Goal: Information Seeking & Learning: Check status

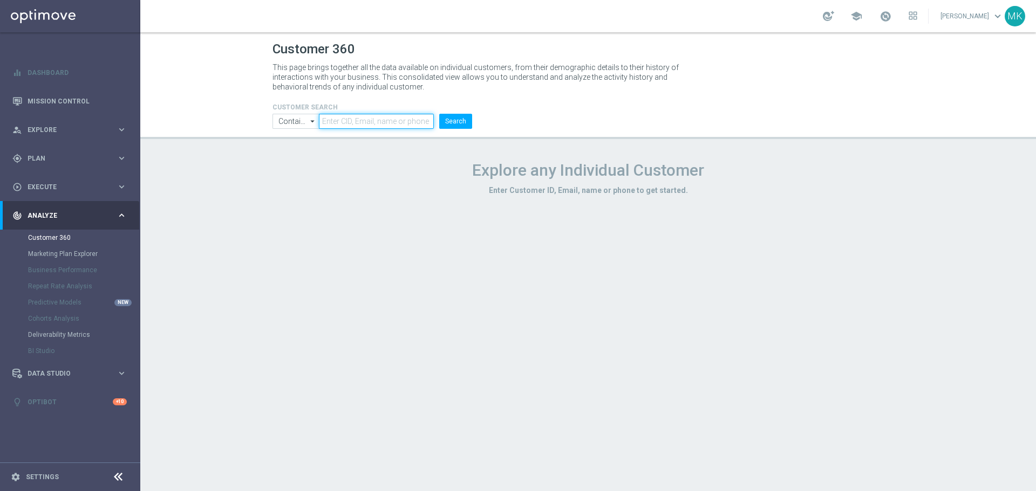
paste input "1406493"
click at [378, 116] on input "1406493" at bounding box center [376, 121] width 115 height 15
type input "1406493"
click at [450, 115] on button "Search" at bounding box center [455, 121] width 33 height 15
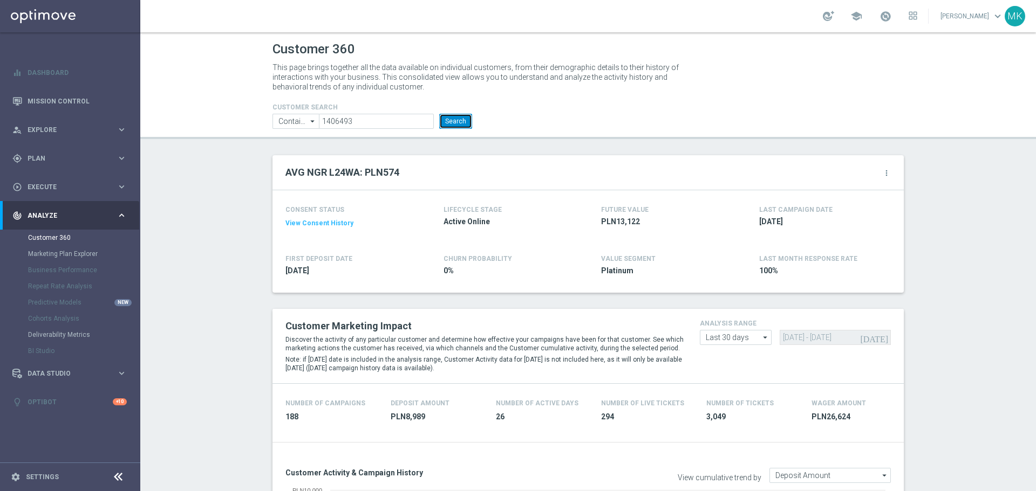
click at [452, 121] on button "Search" at bounding box center [455, 121] width 33 height 15
